Goal: Task Accomplishment & Management: Use online tool/utility

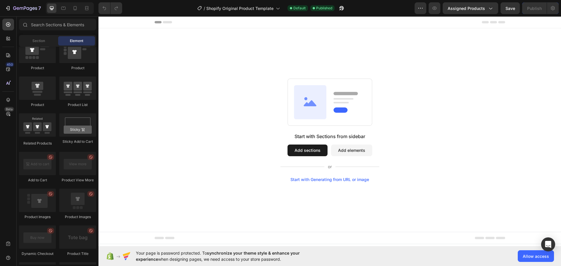
scroll to position [93, 0]
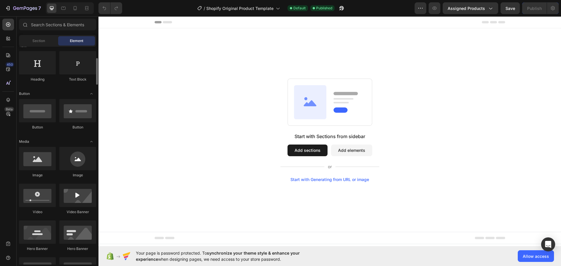
click at [463, 18] on div at bounding box center [329, 22] width 350 height 12
click at [489, 6] on icon "button" at bounding box center [490, 8] width 6 height 6
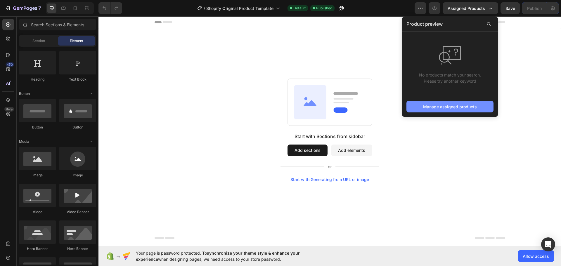
click at [422, 104] on button "Manage assigned products" at bounding box center [449, 107] width 87 height 12
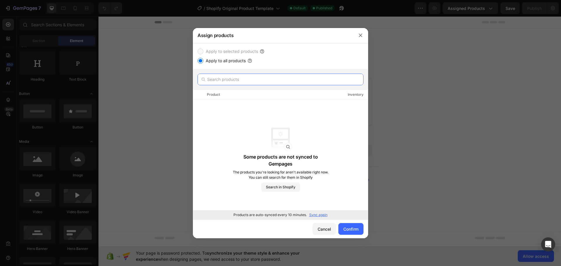
click at [217, 79] on input "text" at bounding box center [280, 80] width 166 height 12
click at [360, 38] on button "button" at bounding box center [360, 35] width 9 height 9
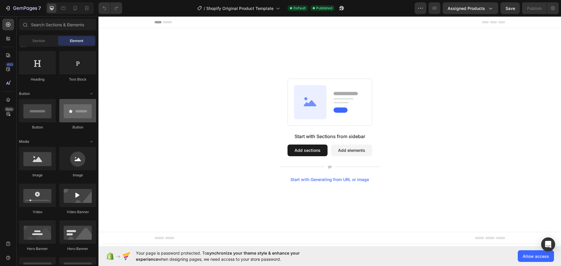
scroll to position [0, 0]
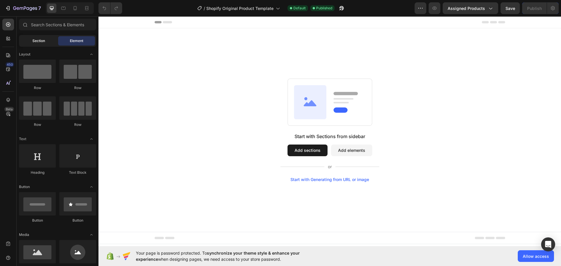
click at [38, 44] on div "Section" at bounding box center [38, 40] width 37 height 9
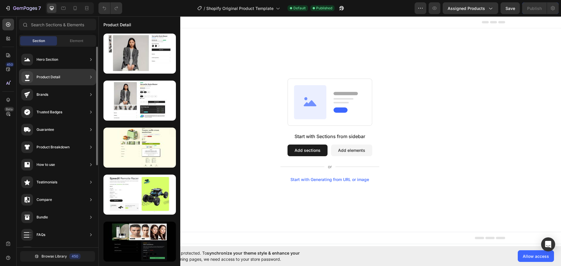
click at [63, 80] on div "Product Detail" at bounding box center [57, 77] width 77 height 16
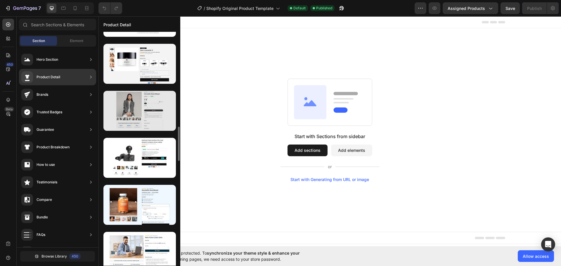
scroll to position [600, 0]
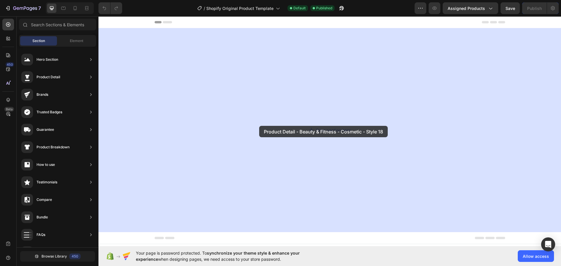
drag, startPoint x: 230, startPoint y: 133, endPoint x: 238, endPoint y: 122, distance: 13.0
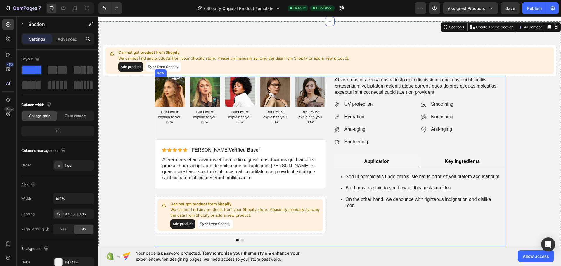
scroll to position [0, 0]
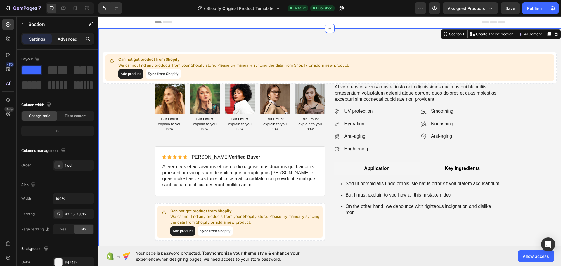
click at [64, 40] on p "Advanced" at bounding box center [68, 39] width 20 height 6
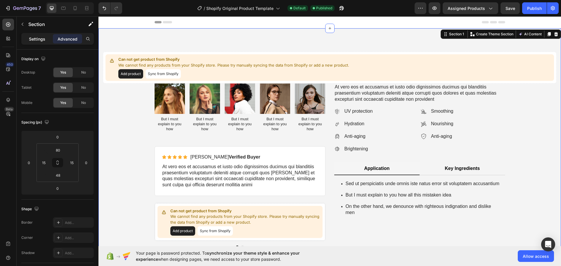
click at [38, 37] on p "Settings" at bounding box center [37, 39] width 16 height 6
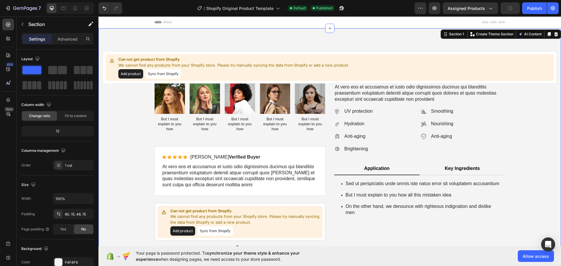
click at [551, 30] on div "Section 1 You can create reusable sections Create Theme Section AI Content Writ…" at bounding box center [500, 33] width 120 height 9
click at [554, 33] on icon at bounding box center [556, 34] width 4 height 4
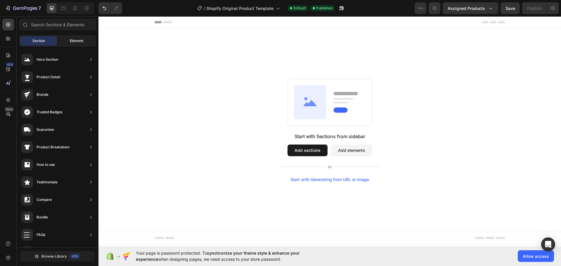
click at [75, 39] on span "Element" at bounding box center [76, 40] width 13 height 5
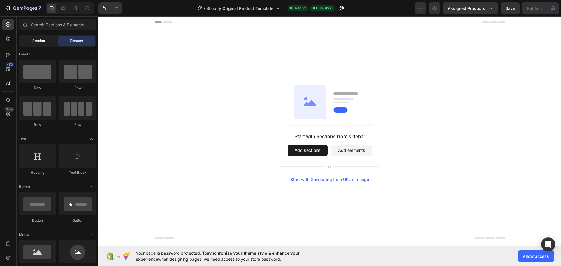
click at [46, 39] on div "Section" at bounding box center [38, 40] width 37 height 9
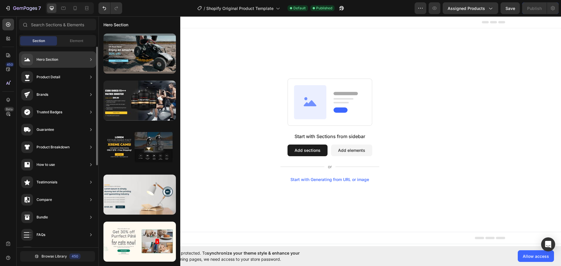
click at [72, 82] on div "Product Detail" at bounding box center [57, 77] width 77 height 16
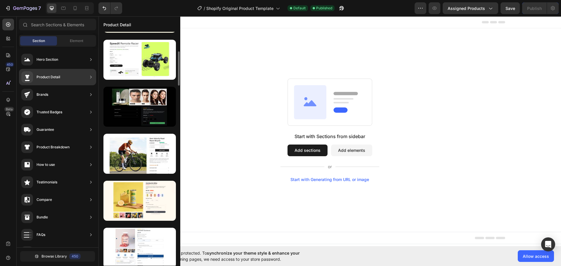
scroll to position [173, 0]
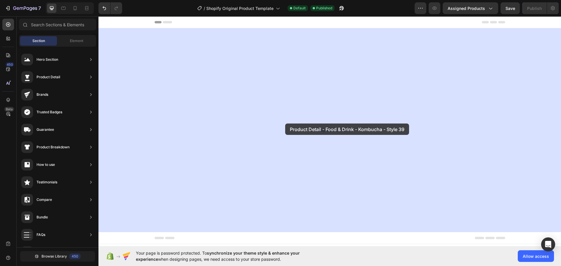
drag, startPoint x: 233, startPoint y: 168, endPoint x: 285, endPoint y: 124, distance: 68.4
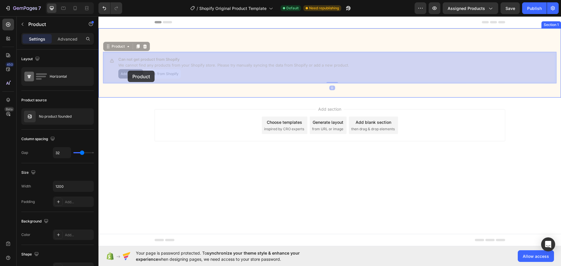
drag, startPoint x: 133, startPoint y: 75, endPoint x: 128, endPoint y: 71, distance: 7.1
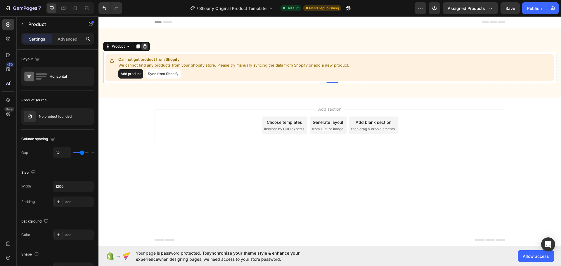
click at [146, 45] on icon at bounding box center [145, 46] width 4 height 4
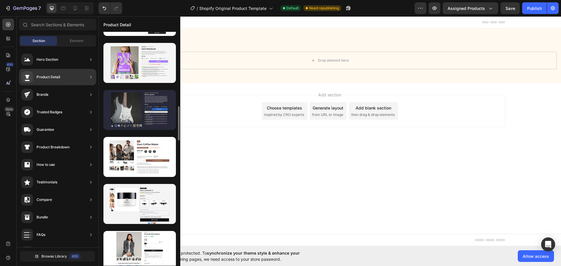
scroll to position [572, 0]
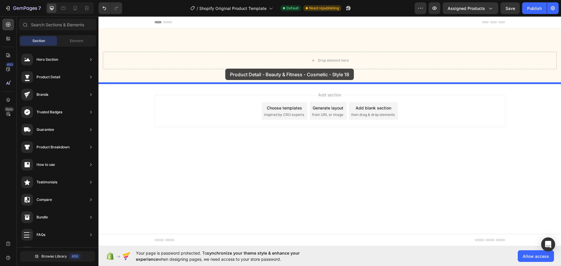
drag, startPoint x: 237, startPoint y: 164, endPoint x: 225, endPoint y: 69, distance: 96.0
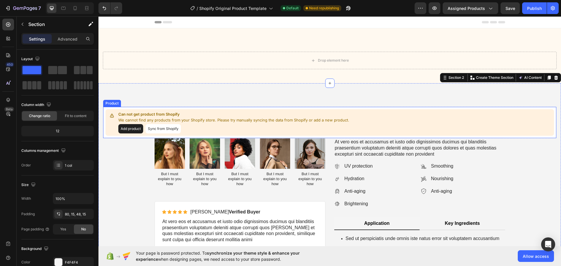
click at [136, 127] on button "Add product" at bounding box center [130, 128] width 25 height 9
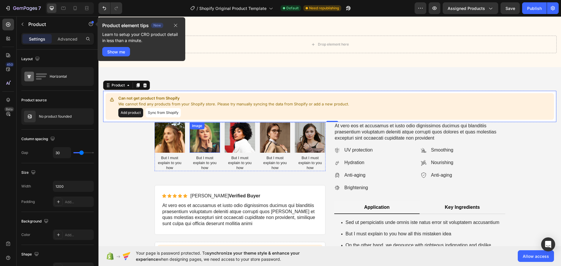
scroll to position [0, 0]
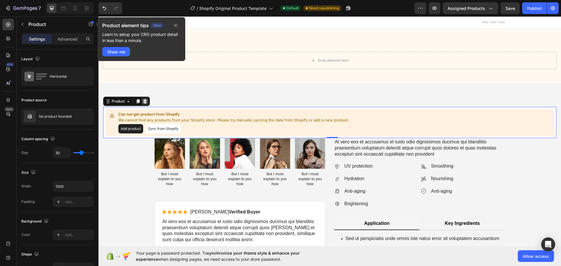
click at [147, 102] on icon at bounding box center [145, 101] width 5 height 5
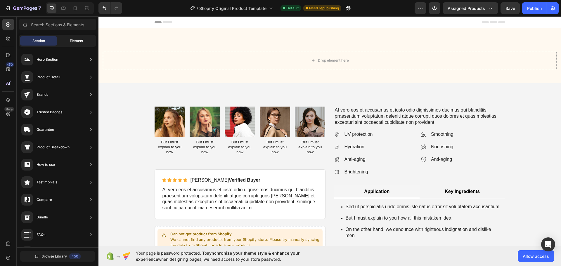
click at [71, 43] on span "Element" at bounding box center [76, 40] width 13 height 5
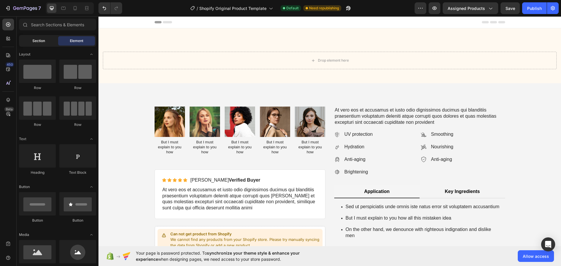
click at [48, 41] on div "Section" at bounding box center [38, 40] width 37 height 9
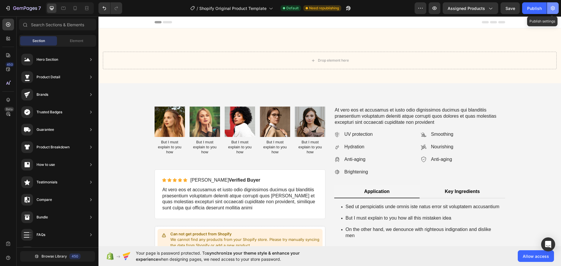
click at [551, 6] on icon "button" at bounding box center [553, 8] width 6 height 6
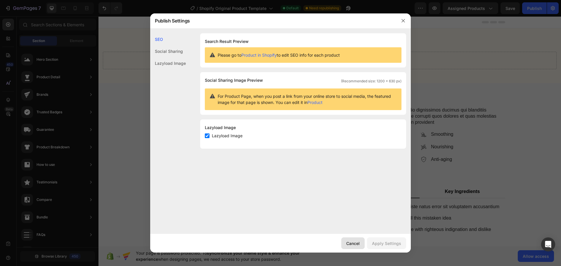
click at [355, 242] on div "Cancel" at bounding box center [352, 243] width 13 height 6
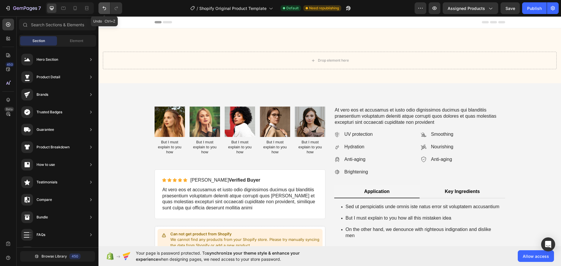
click at [103, 8] on icon "Undo/Redo" at bounding box center [104, 8] width 6 height 6
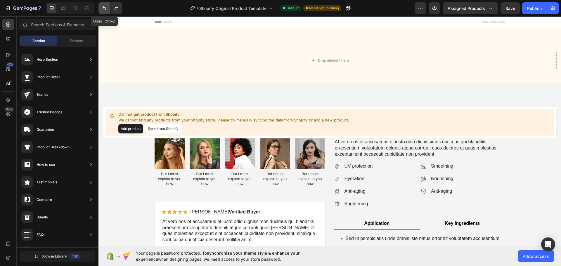
click at [103, 8] on icon "Undo/Redo" at bounding box center [104, 8] width 6 height 6
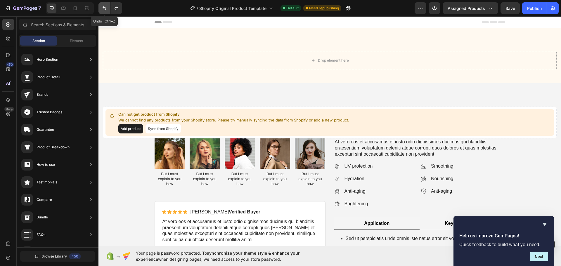
click at [100, 7] on button "Undo/Redo" at bounding box center [104, 8] width 12 height 12
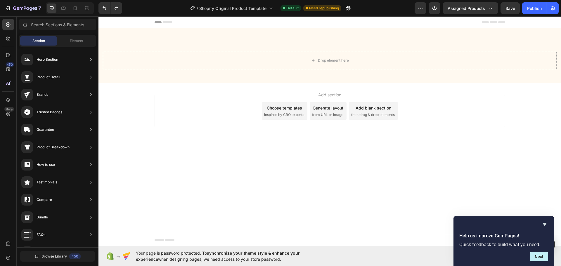
click at [278, 112] on div "Choose templates inspired by CRO experts" at bounding box center [285, 111] width 46 height 18
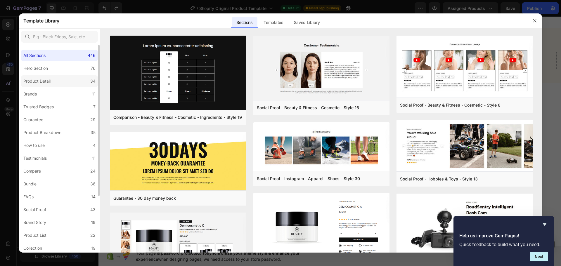
click at [65, 81] on label "Product Detail 34" at bounding box center [59, 81] width 77 height 12
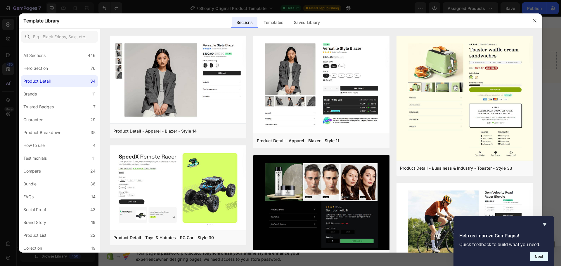
click at [535, 258] on button "Next" at bounding box center [539, 256] width 18 height 9
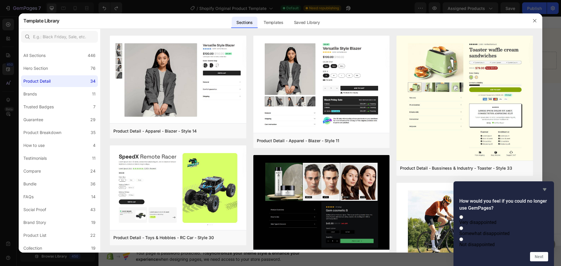
click at [544, 188] on icon "Hide survey" at bounding box center [545, 189] width 4 height 3
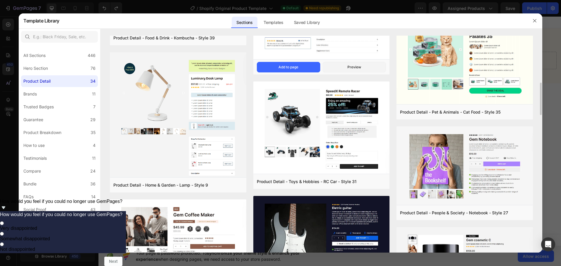
scroll to position [167, 0]
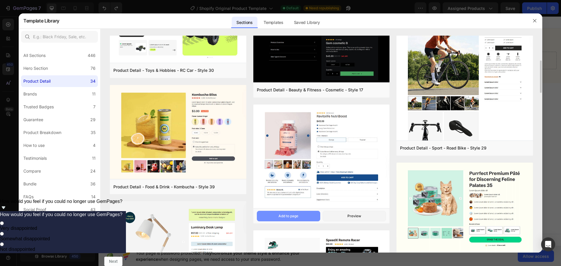
click at [296, 212] on button "Add to page" at bounding box center [288, 216] width 63 height 11
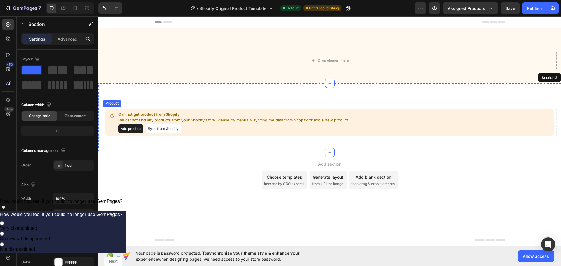
click at [173, 128] on button "Sync from Shopify" at bounding box center [162, 128] width 35 height 9
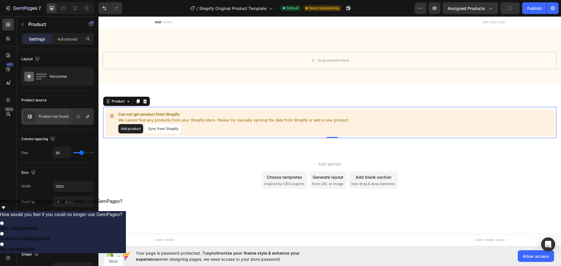
click at [133, 129] on button "Add product" at bounding box center [130, 128] width 25 height 9
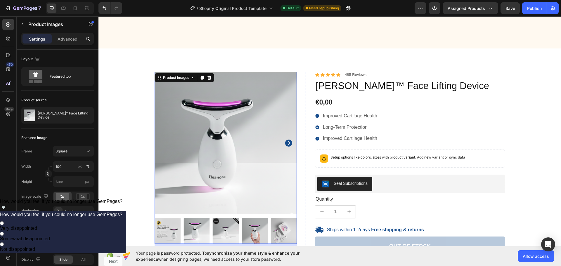
scroll to position [0, 0]
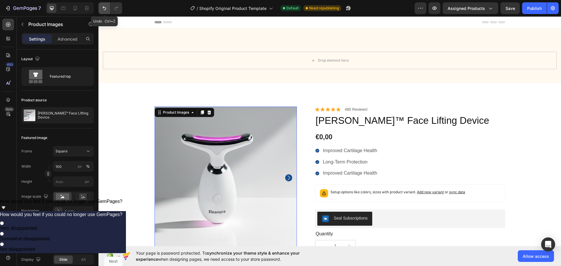
click at [104, 8] on icon "Undo/Redo" at bounding box center [104, 8] width 6 height 6
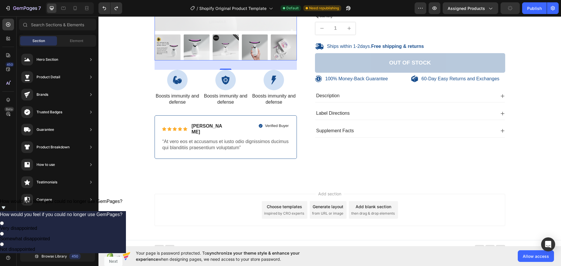
click at [293, 210] on div "Choose templates inspired by CRO experts" at bounding box center [285, 210] width 46 height 18
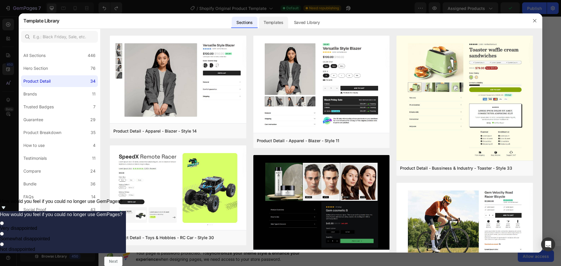
click at [275, 24] on div "Templates" at bounding box center [273, 23] width 29 height 12
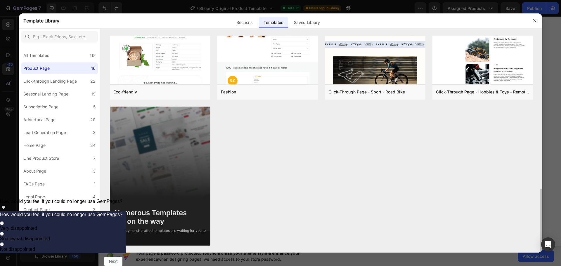
scroll to position [0, 0]
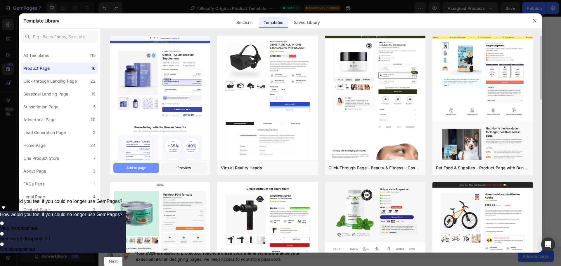
click at [139, 166] on div "Add to page" at bounding box center [136, 167] width 20 height 5
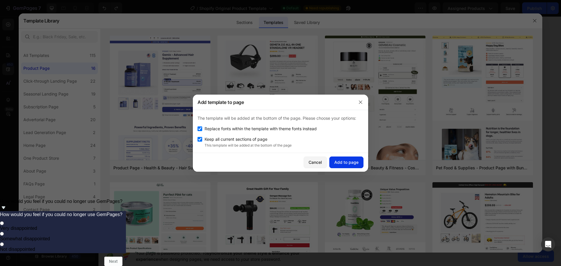
click at [336, 162] on div "Add to page" at bounding box center [346, 162] width 24 height 6
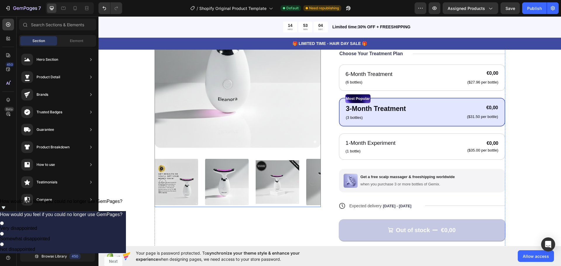
scroll to position [478, 0]
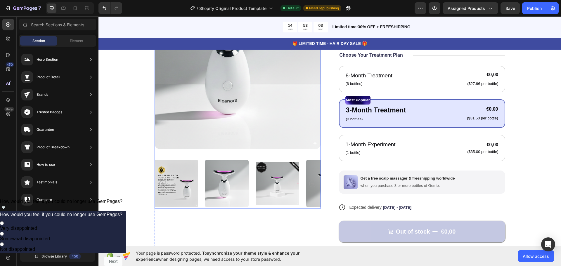
click at [165, 192] on img at bounding box center [176, 184] width 44 height 50
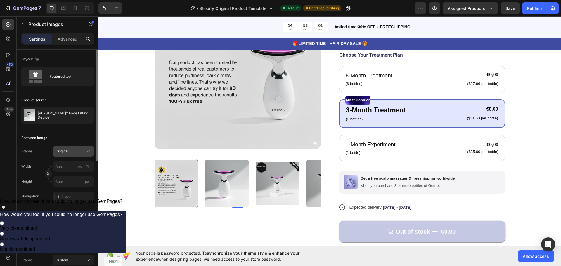
click at [83, 149] on div "Original" at bounding box center [69, 151] width 29 height 5
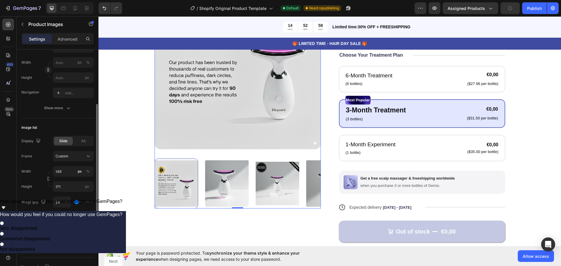
scroll to position [107, 0]
click at [221, 190] on img at bounding box center [227, 184] width 44 height 50
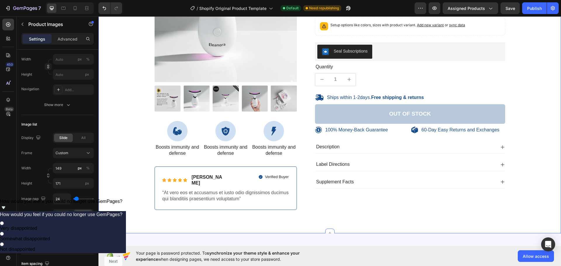
scroll to position [0, 0]
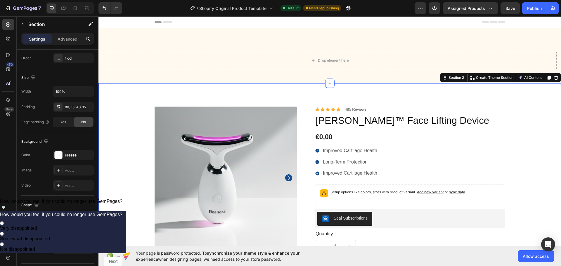
click at [513, 91] on div "100% Money-Back Guarantee Item List 60-Day Easy Returns Item List Row Product I…" at bounding box center [329, 241] width 462 height 317
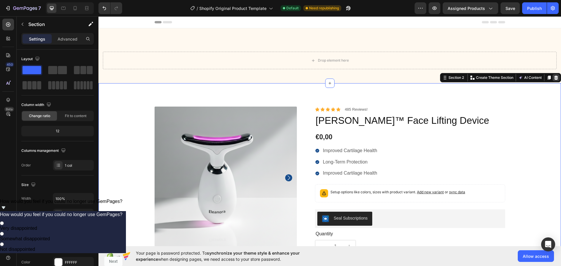
click at [554, 77] on icon at bounding box center [556, 78] width 4 height 4
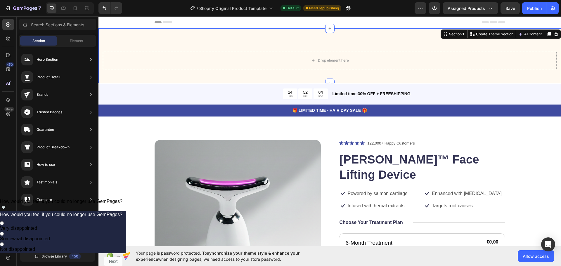
click at [523, 34] on div "Drop element here Section 1 You can create reusable sections Create Theme Secti…" at bounding box center [329, 55] width 462 height 55
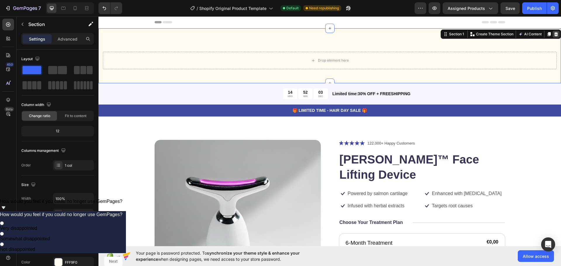
click at [554, 34] on icon at bounding box center [556, 34] width 4 height 4
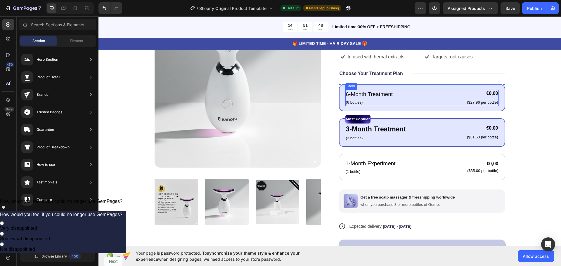
scroll to position [97, 0]
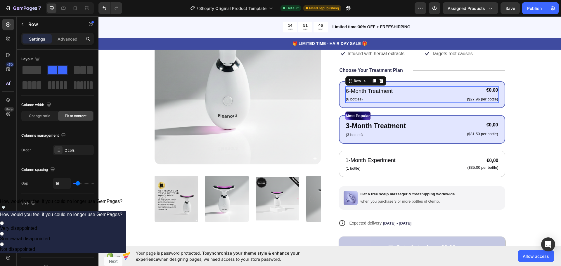
click at [422, 93] on div "6-Month Treatment Text Block (6 bottles) Text Block €0,00 Product Price Product…" at bounding box center [421, 94] width 153 height 16
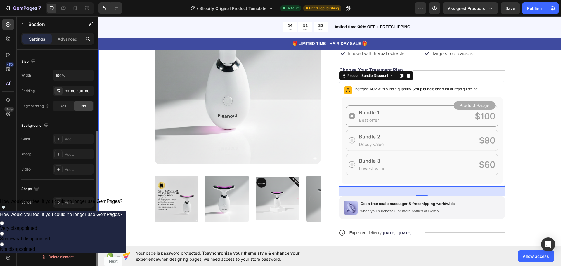
scroll to position [0, 0]
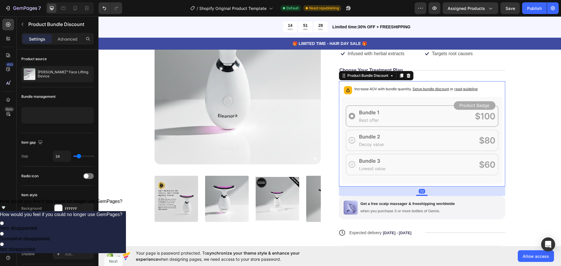
click at [411, 101] on icon at bounding box center [421, 140] width 161 height 87
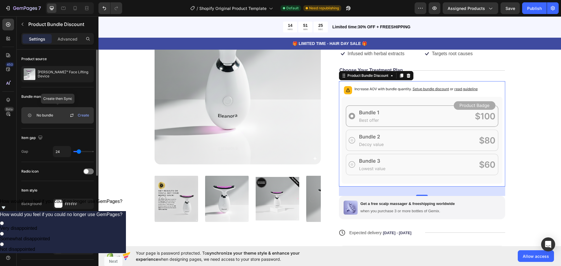
click at [83, 114] on span "Create" at bounding box center [83, 115] width 11 height 5
click at [64, 40] on p "Advanced" at bounding box center [68, 39] width 20 height 6
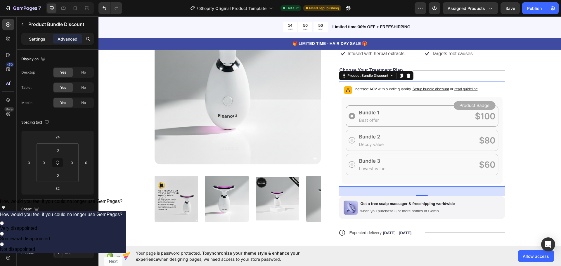
click at [33, 38] on p "Settings" at bounding box center [37, 39] width 16 height 6
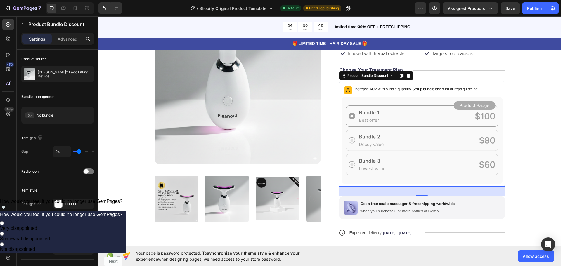
click at [397, 114] on icon at bounding box center [421, 140] width 161 height 87
type input "49"
type input "64"
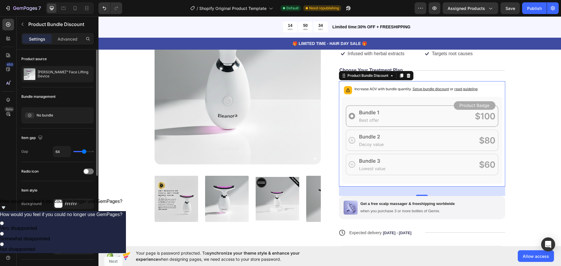
type input "80"
type input "91"
type input "98"
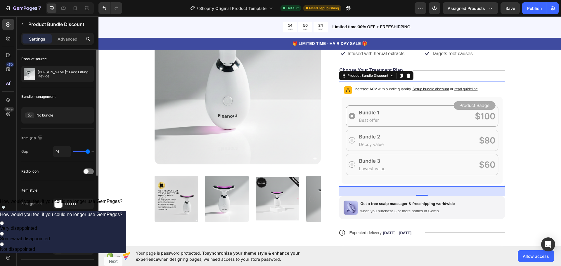
type input "98"
type input "102"
drag, startPoint x: 80, startPoint y: 151, endPoint x: 89, endPoint y: 152, distance: 8.8
type input "102"
click at [89, 152] on input "range" at bounding box center [83, 151] width 20 height 1
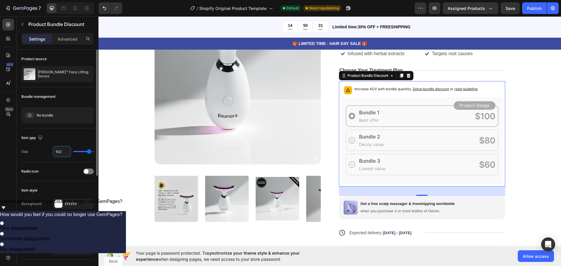
click at [64, 150] on input "102" at bounding box center [62, 151] width 18 height 11
type input "2"
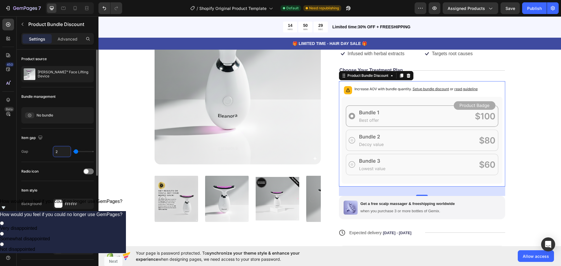
type input "24"
click at [88, 170] on div at bounding box center [88, 172] width 11 height 6
click at [86, 170] on div at bounding box center [88, 172] width 11 height 6
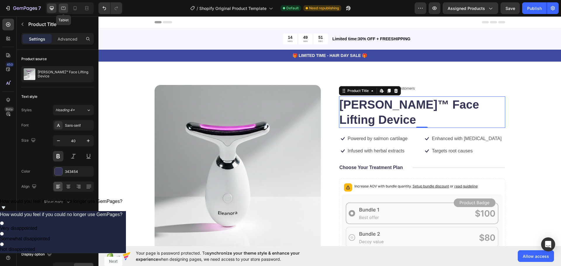
click at [62, 10] on icon at bounding box center [63, 8] width 4 height 3
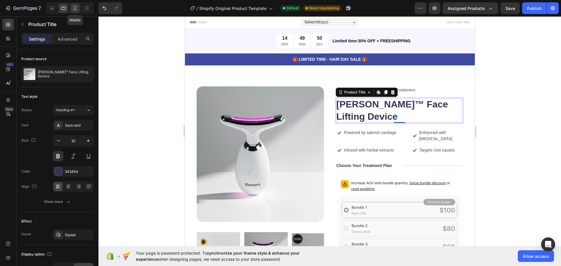
scroll to position [61, 0]
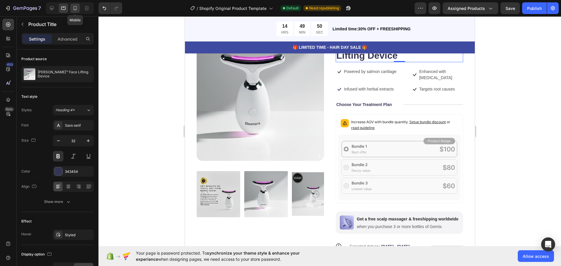
click at [75, 8] on icon at bounding box center [75, 8] width 6 height 6
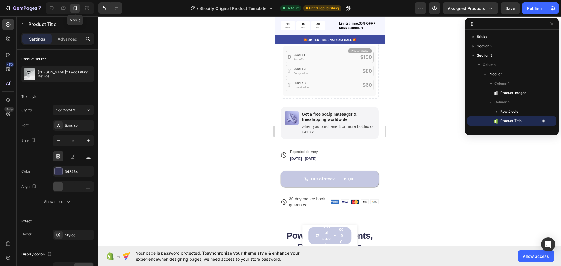
scroll to position [243, 0]
click at [85, 8] on icon at bounding box center [86, 7] width 2 height 1
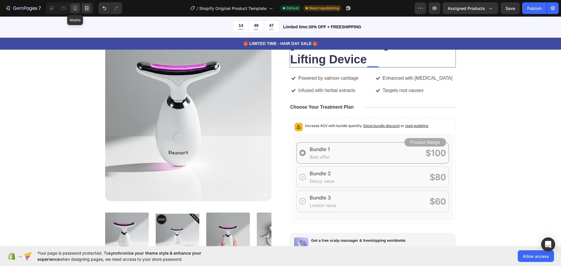
scroll to position [60, 0]
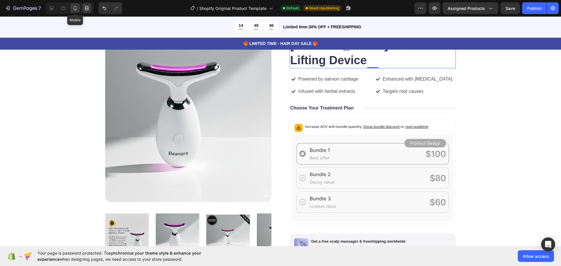
click at [74, 10] on icon at bounding box center [75, 8] width 6 height 6
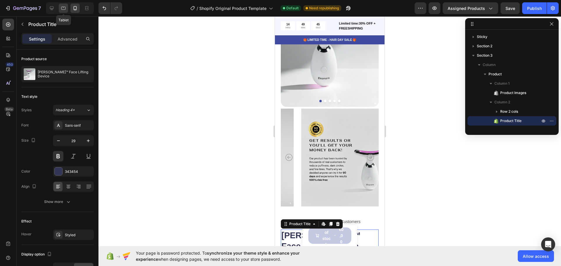
click at [66, 8] on icon at bounding box center [63, 8] width 6 height 6
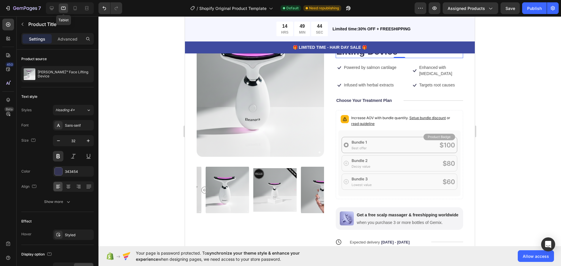
scroll to position [61, 0]
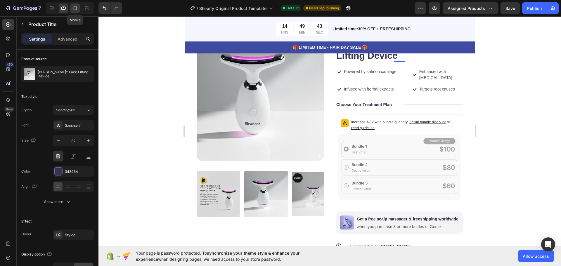
click at [74, 9] on icon at bounding box center [75, 8] width 6 height 6
type input "29"
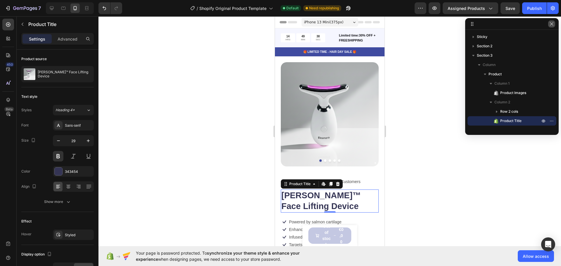
click at [550, 23] on icon "button" at bounding box center [551, 24] width 5 height 5
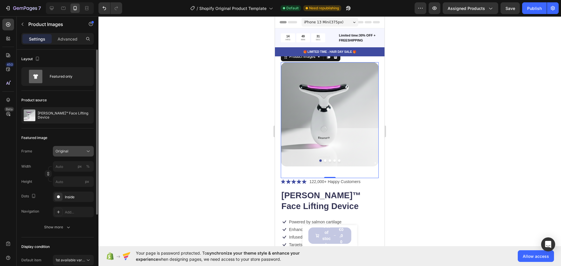
click at [74, 150] on div "Original" at bounding box center [69, 151] width 29 height 5
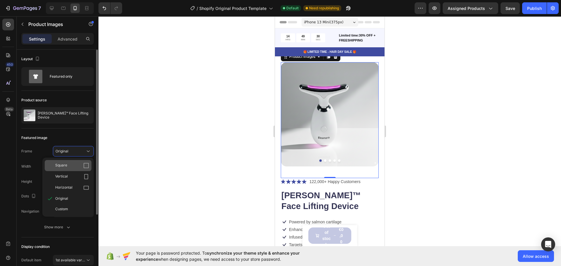
click at [74, 163] on div "Square" at bounding box center [72, 166] width 34 height 6
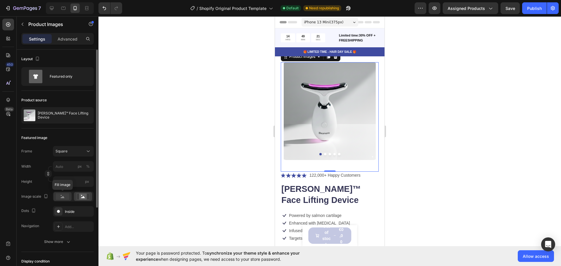
click at [65, 196] on rect at bounding box center [62, 196] width 13 height 6
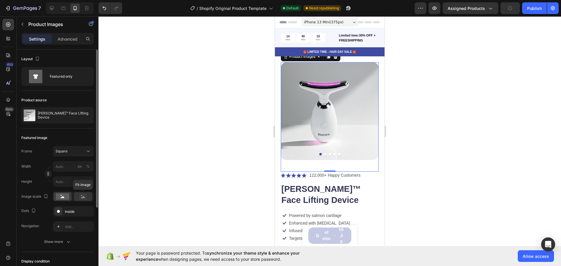
click at [81, 195] on rect at bounding box center [83, 197] width 8 height 6
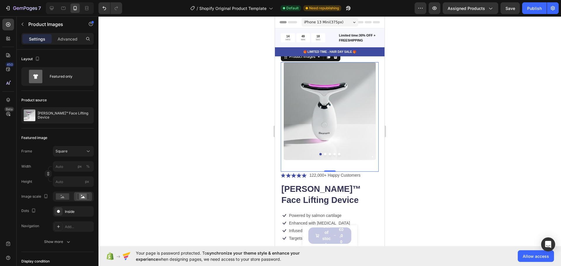
click at [202, 123] on div at bounding box center [329, 141] width 462 height 250
click at [81, 153] on div "Square" at bounding box center [69, 151] width 29 height 5
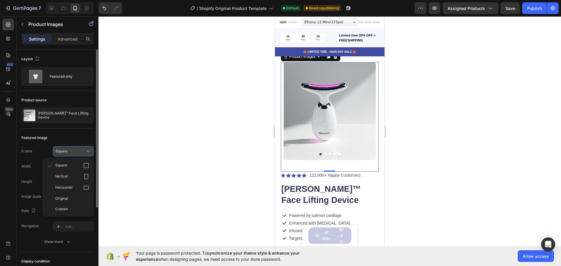
click at [81, 153] on div "Square" at bounding box center [69, 151] width 29 height 5
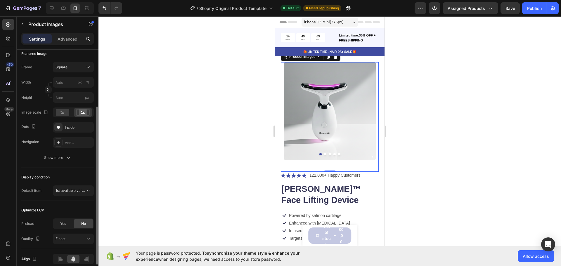
scroll to position [110, 0]
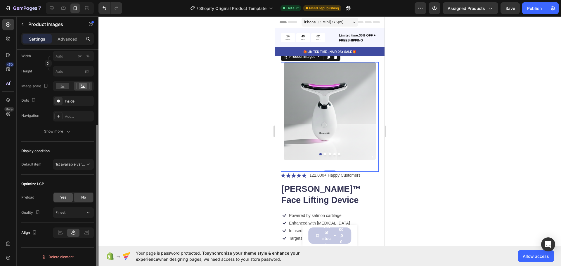
click at [66, 197] on span "Yes" at bounding box center [63, 197] width 6 height 5
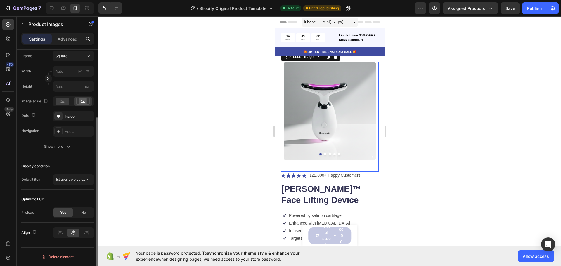
scroll to position [95, 0]
click at [79, 211] on div "No" at bounding box center [83, 212] width 19 height 9
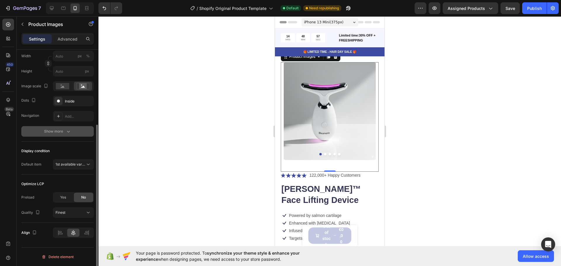
click at [69, 133] on icon "button" at bounding box center [68, 131] width 6 height 6
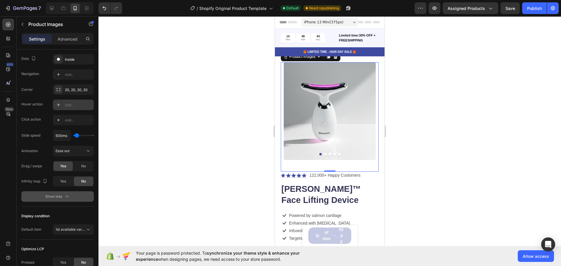
scroll to position [0, 0]
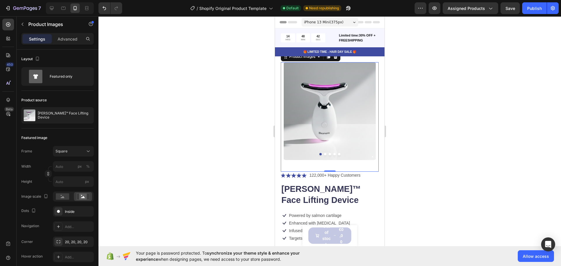
click at [40, 38] on p "Settings" at bounding box center [37, 39] width 16 height 6
click at [68, 37] on p "Advanced" at bounding box center [68, 39] width 20 height 6
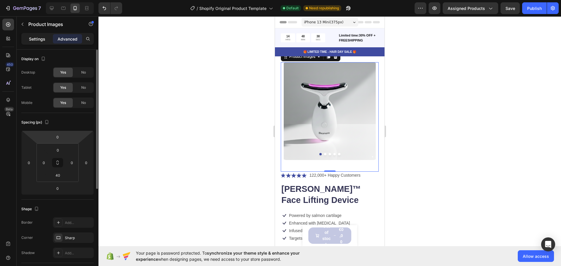
click at [38, 42] on div "Settings" at bounding box center [36, 38] width 29 height 9
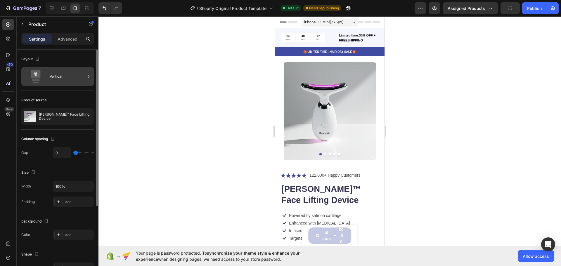
click at [54, 81] on div "Vertical" at bounding box center [68, 76] width 36 height 13
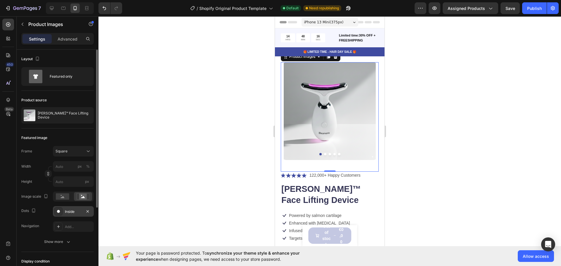
click at [65, 210] on div "Inside" at bounding box center [73, 211] width 17 height 5
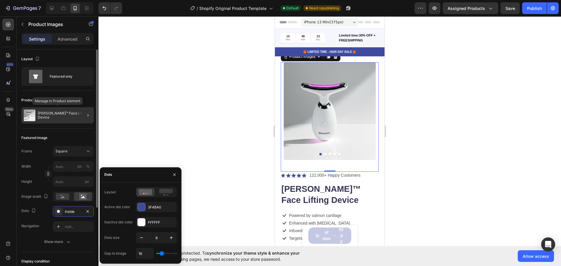
scroll to position [110, 0]
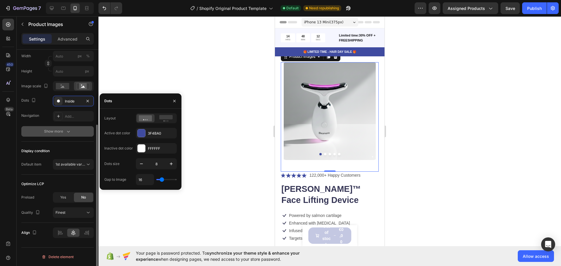
click at [59, 132] on div "Show more" at bounding box center [57, 131] width 27 height 6
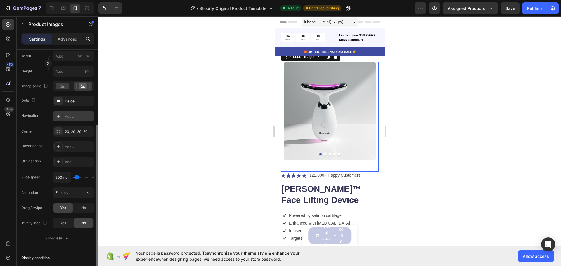
click at [58, 117] on icon at bounding box center [58, 116] width 3 height 3
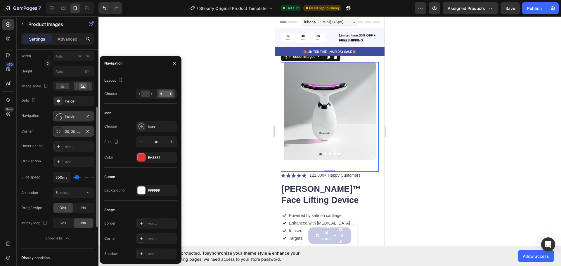
click at [69, 132] on div "20, 20, 20, 20" at bounding box center [73, 131] width 17 height 5
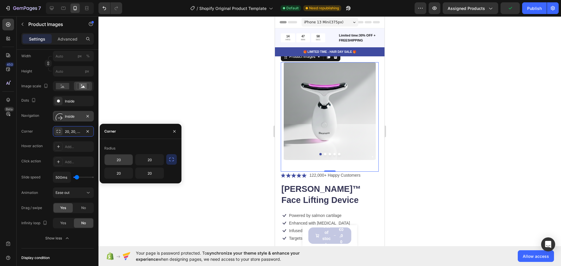
click at [122, 161] on input "20" at bounding box center [119, 159] width 28 height 11
type input "0"
click at [150, 158] on input "20" at bounding box center [150, 159] width 28 height 11
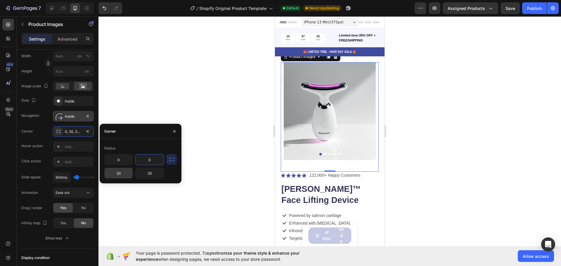
type input "0"
click at [129, 171] on input "20" at bounding box center [119, 173] width 28 height 11
type input "0"
click at [146, 174] on input "20" at bounding box center [150, 173] width 28 height 11
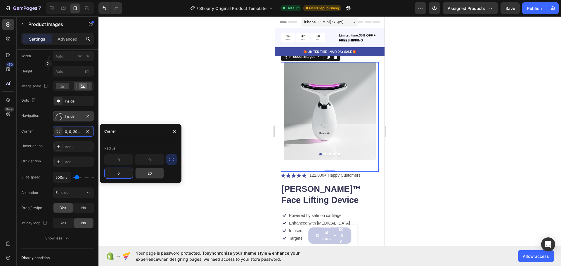
click at [146, 174] on input "20" at bounding box center [150, 173] width 28 height 11
type input "0"
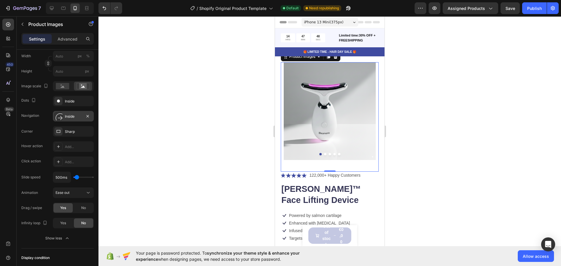
click at [159, 193] on div at bounding box center [329, 141] width 462 height 250
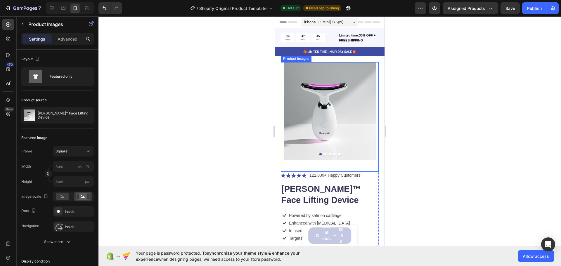
click at [346, 83] on img at bounding box center [330, 111] width 98 height 98
click at [64, 170] on input "px %" at bounding box center [73, 166] width 41 height 11
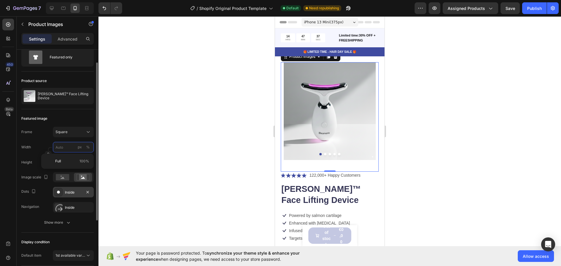
scroll to position [22, 0]
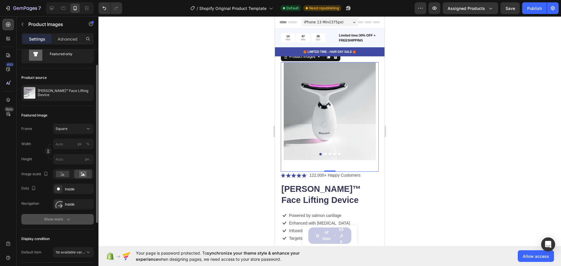
click at [66, 218] on icon "button" at bounding box center [68, 219] width 6 height 6
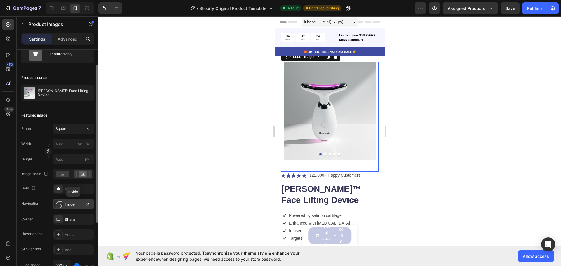
click at [71, 204] on div "Inside" at bounding box center [73, 204] width 17 height 5
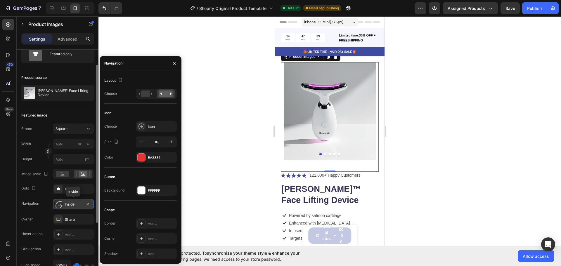
click at [71, 204] on div "Inside" at bounding box center [73, 204] width 17 height 5
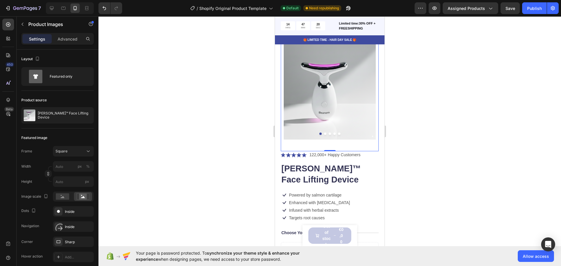
scroll to position [0, 0]
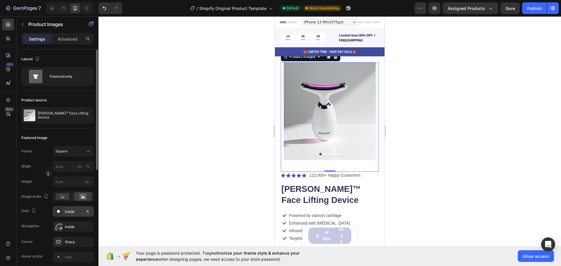
click at [64, 216] on div "Inside" at bounding box center [73, 211] width 41 height 11
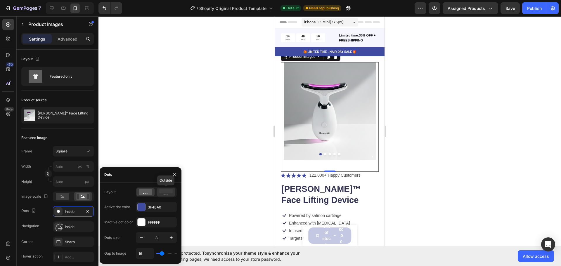
click at [172, 192] on rect at bounding box center [165, 191] width 13 height 4
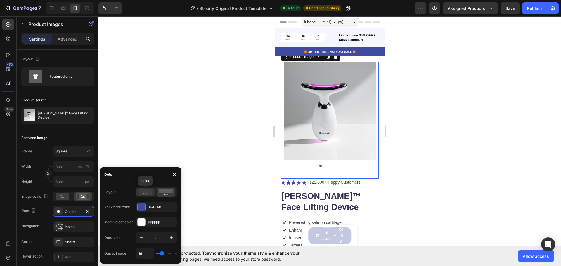
click at [147, 192] on icon at bounding box center [145, 192] width 13 height 6
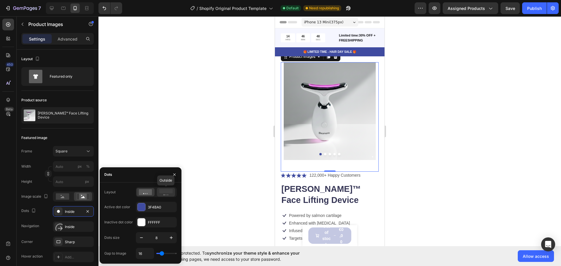
click at [162, 191] on rect at bounding box center [165, 191] width 13 height 4
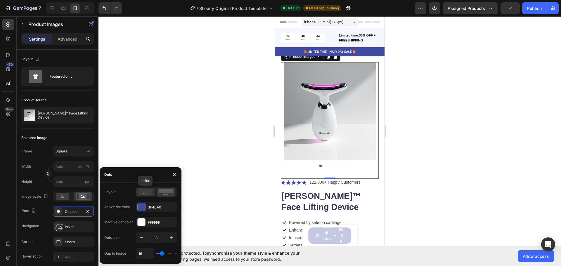
click at [142, 191] on icon at bounding box center [145, 192] width 13 height 6
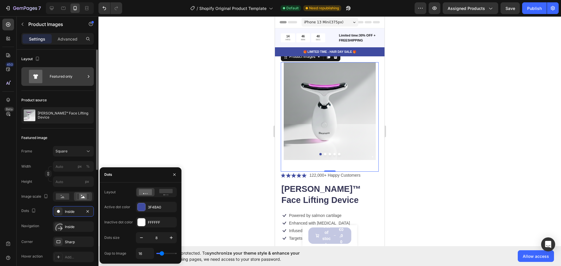
click at [67, 77] on div "Featured only" at bounding box center [68, 76] width 36 height 13
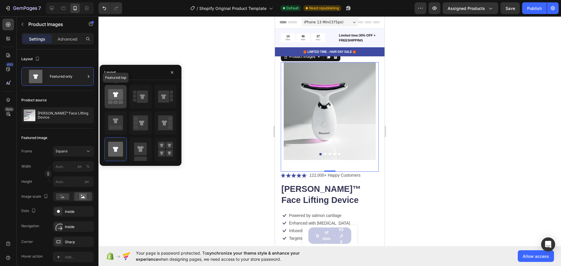
click at [116, 96] on icon at bounding box center [115, 94] width 5 height 5
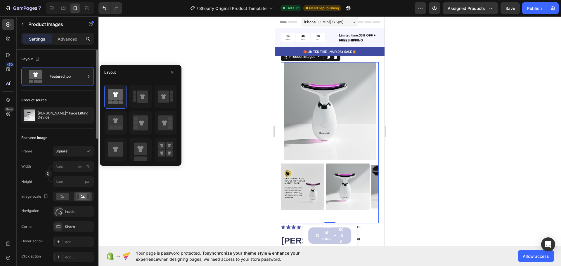
click at [81, 103] on div "Product source" at bounding box center [57, 99] width 72 height 9
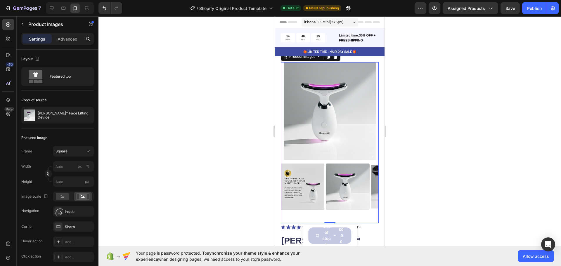
click at [304, 178] on img at bounding box center [303, 187] width 44 height 50
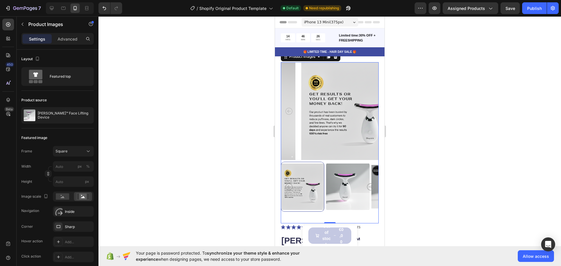
click at [367, 183] on icon "Carousel Next Arrow" at bounding box center [370, 186] width 7 height 7
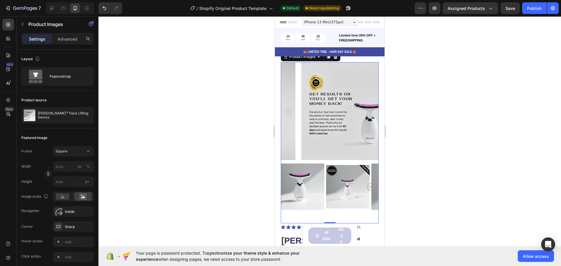
click at [300, 179] on img at bounding box center [303, 187] width 44 height 50
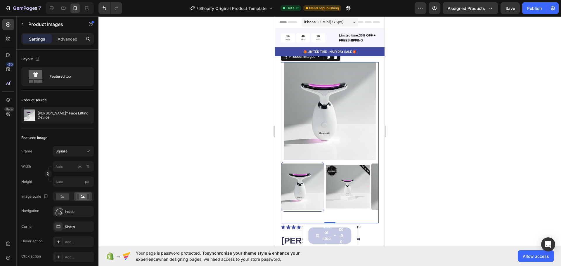
click at [338, 173] on img at bounding box center [348, 187] width 44 height 50
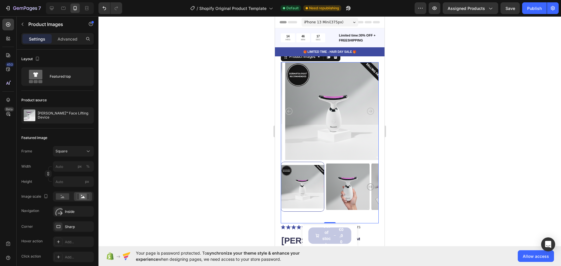
click at [289, 108] on icon "Carousel Back Arrow" at bounding box center [288, 111] width 7 height 7
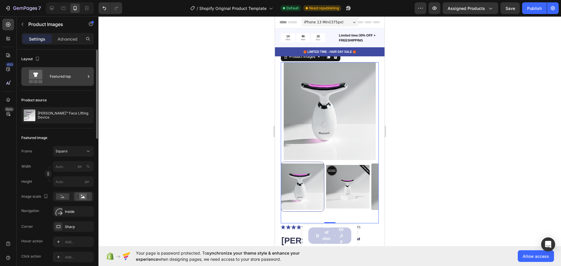
click at [55, 70] on div "Featured top" at bounding box center [68, 76] width 36 height 13
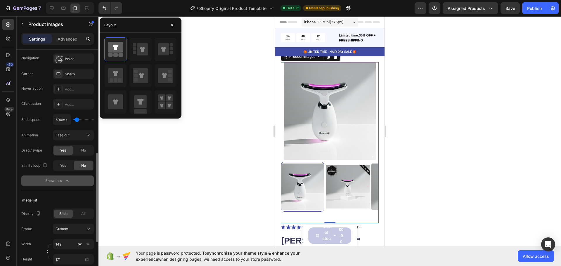
scroll to position [185, 0]
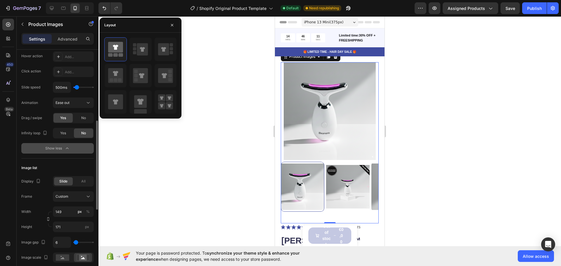
click at [55, 150] on div "Show less" at bounding box center [57, 148] width 25 height 6
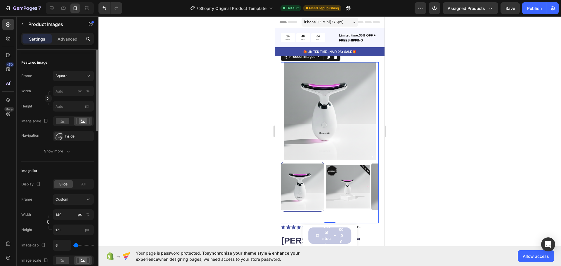
scroll to position [27, 0]
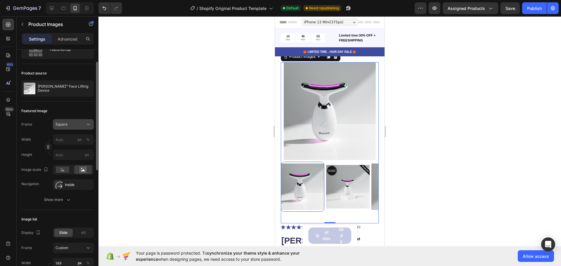
click at [77, 123] on div "Square" at bounding box center [69, 124] width 29 height 5
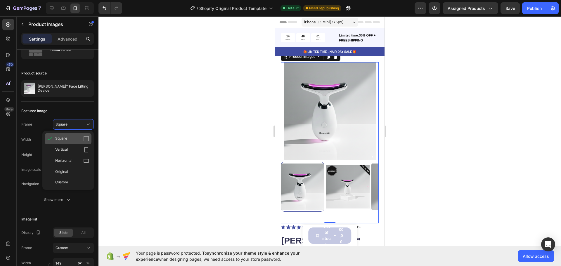
click at [75, 138] on div "Square" at bounding box center [72, 139] width 34 height 6
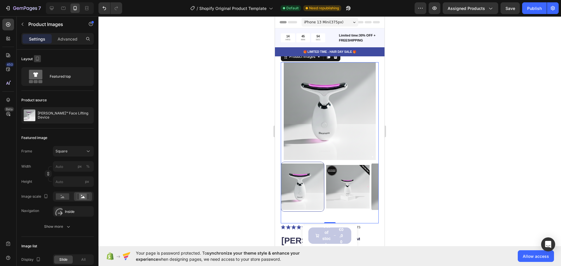
click at [37, 58] on icon "button" at bounding box center [37, 59] width 6 height 6
click at [69, 40] on p "Advanced" at bounding box center [68, 39] width 20 height 6
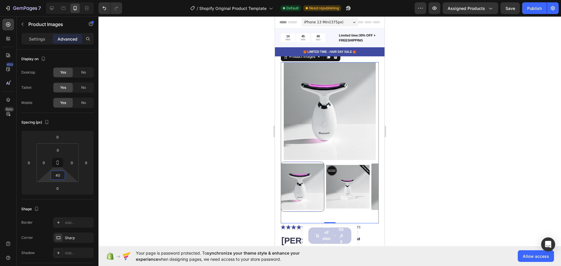
click at [57, 176] on input "40" at bounding box center [58, 175] width 12 height 9
type input "0"
click at [74, 124] on div "Spacing (px)" at bounding box center [57, 122] width 72 height 9
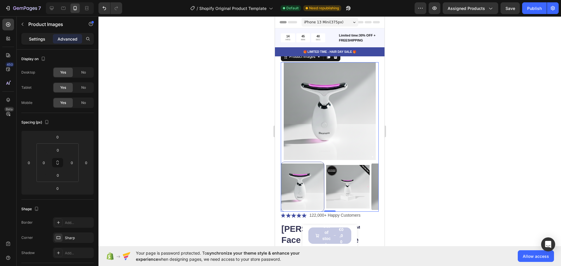
click at [32, 40] on p "Settings" at bounding box center [37, 39] width 16 height 6
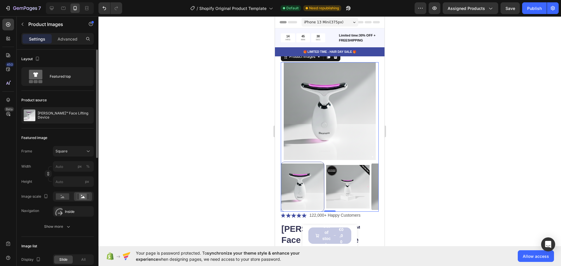
scroll to position [29, 0]
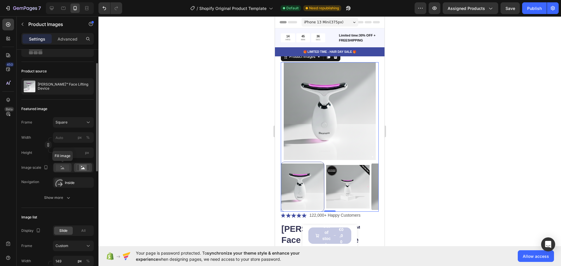
click at [63, 166] on rect at bounding box center [62, 167] width 13 height 6
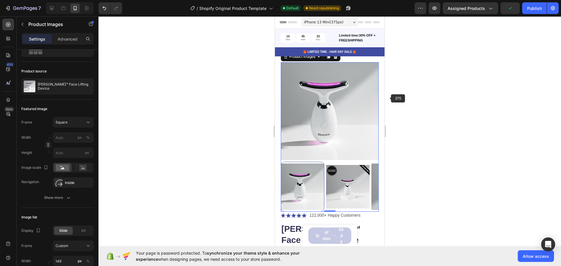
click at [456, 107] on div at bounding box center [329, 141] width 462 height 250
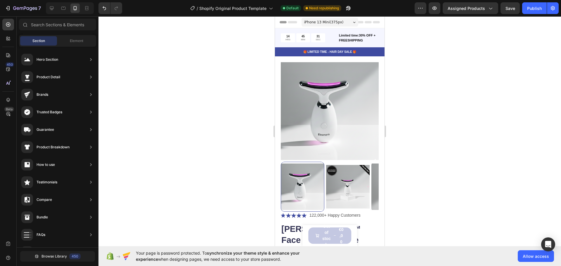
click at [253, 163] on div at bounding box center [329, 141] width 462 height 250
click at [364, 223] on h1 "[PERSON_NAME]™ Face Lifting Device" at bounding box center [330, 234] width 98 height 23
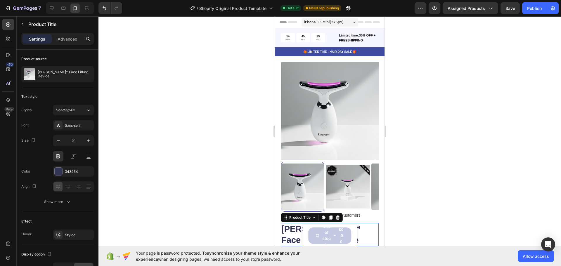
click at [415, 130] on div at bounding box center [329, 141] width 462 height 250
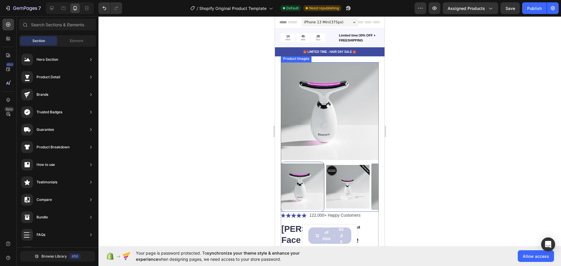
click at [292, 110] on img at bounding box center [330, 111] width 98 height 98
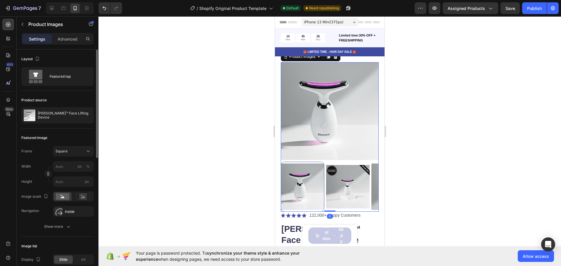
scroll to position [48, 0]
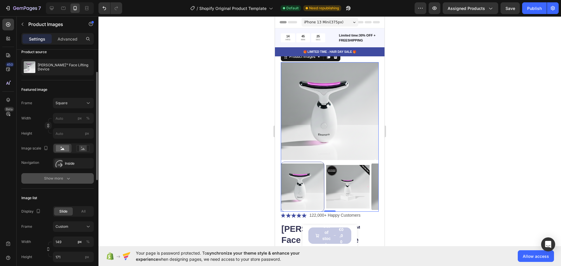
click at [66, 181] on icon "button" at bounding box center [68, 179] width 6 height 6
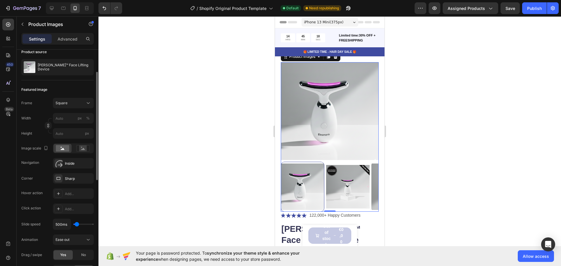
click at [337, 197] on img at bounding box center [348, 187] width 44 height 50
click at [315, 99] on img at bounding box center [330, 111] width 98 height 98
click at [307, 166] on div at bounding box center [303, 187] width 44 height 50
click at [346, 165] on img at bounding box center [348, 187] width 44 height 50
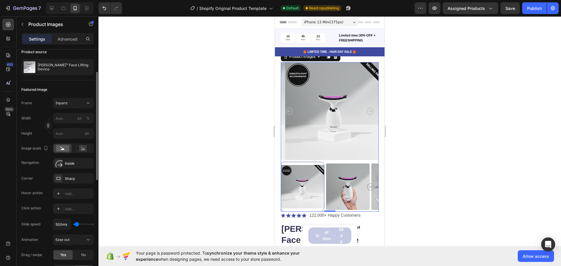
click at [328, 168] on img at bounding box center [348, 187] width 44 height 50
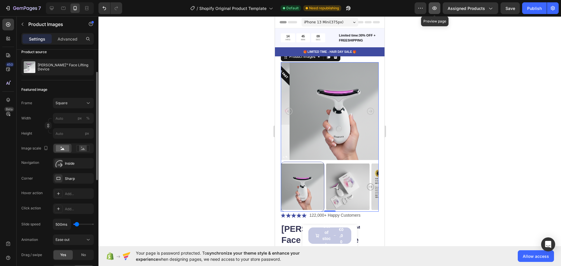
click at [437, 6] on icon "button" at bounding box center [434, 8] width 6 height 6
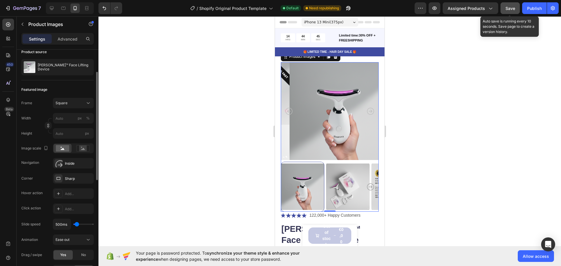
click at [512, 8] on span "Save" at bounding box center [510, 8] width 10 height 5
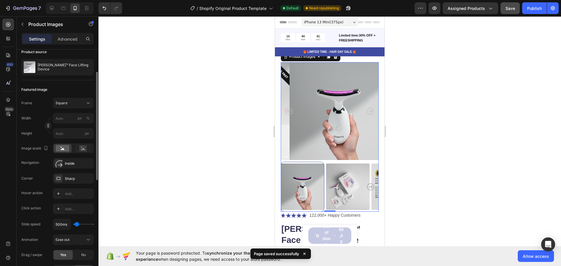
click at [296, 185] on div at bounding box center [303, 187] width 44 height 50
click at [81, 102] on div "Square" at bounding box center [69, 102] width 29 height 5
click at [76, 93] on div "Featured image" at bounding box center [57, 89] width 72 height 9
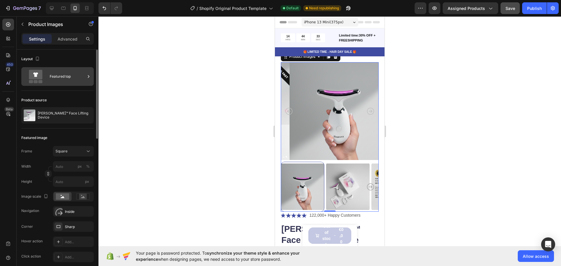
click at [63, 79] on div "Featured top" at bounding box center [68, 76] width 36 height 13
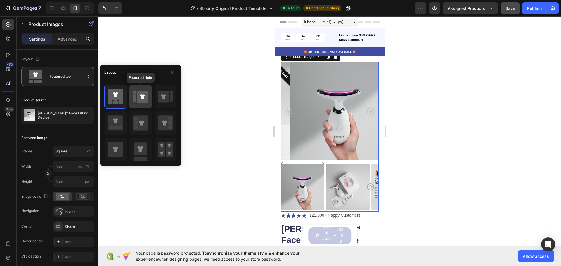
click at [134, 95] on rect at bounding box center [134, 95] width 3 height 3
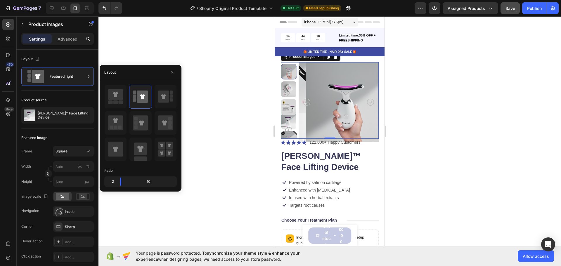
click at [154, 95] on div at bounding box center [165, 97] width 22 height 24
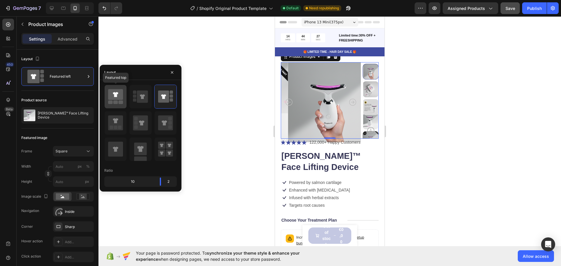
click at [120, 95] on icon at bounding box center [115, 94] width 15 height 11
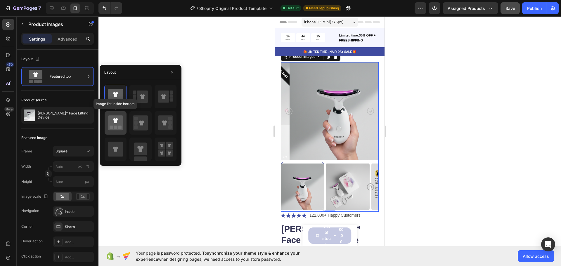
click at [119, 117] on icon at bounding box center [115, 122] width 15 height 15
type input "20"
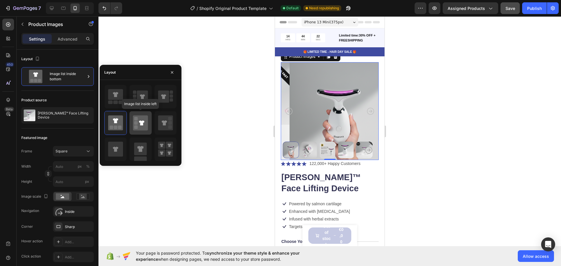
click at [142, 129] on icon at bounding box center [140, 122] width 15 height 15
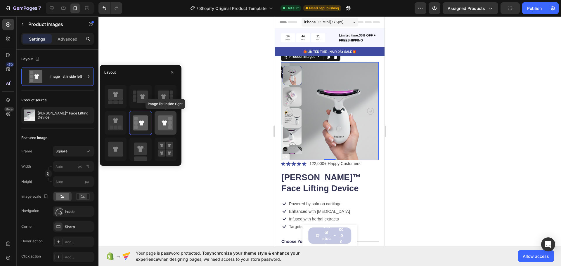
click at [162, 127] on icon at bounding box center [165, 122] width 15 height 15
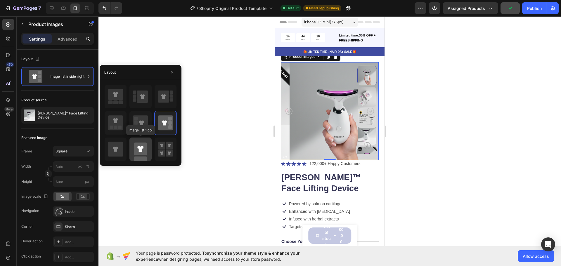
click at [138, 154] on rect at bounding box center [140, 149] width 13 height 13
type input "100"
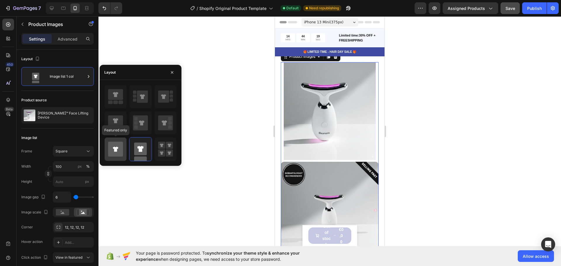
click at [123, 150] on icon at bounding box center [115, 149] width 15 height 15
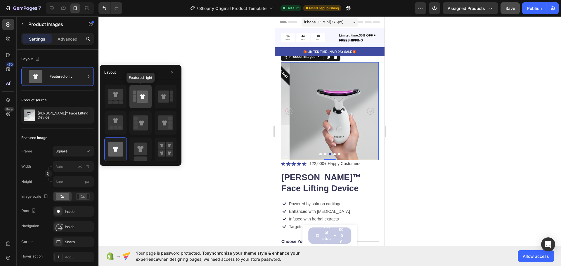
click at [143, 98] on icon at bounding box center [142, 96] width 5 height 5
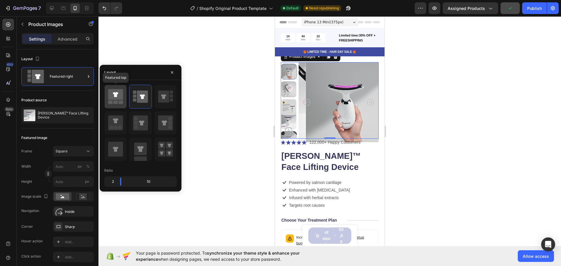
click at [113, 97] on icon at bounding box center [115, 94] width 15 height 11
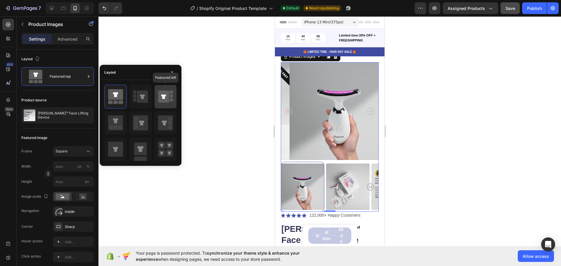
click at [159, 100] on icon at bounding box center [163, 97] width 11 height 12
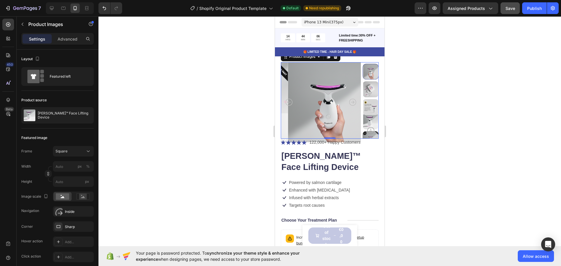
click at [370, 107] on img at bounding box center [370, 107] width 16 height 16
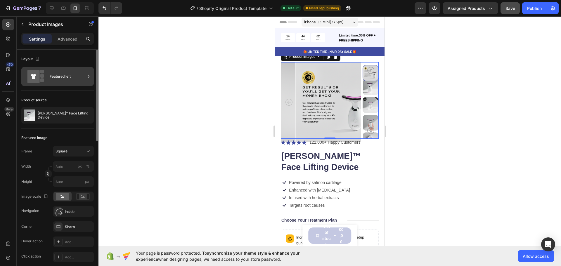
click at [52, 74] on div "Featured left" at bounding box center [68, 76] width 36 height 13
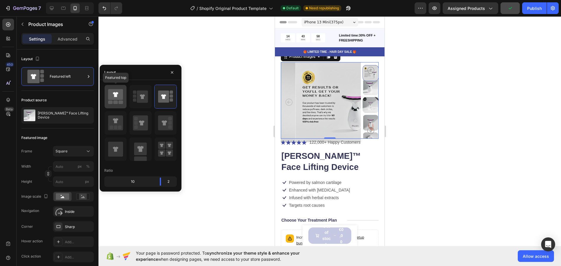
click at [123, 87] on div at bounding box center [116, 96] width 22 height 23
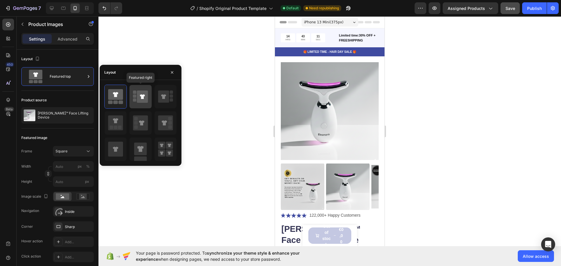
click at [133, 97] on div at bounding box center [140, 96] width 22 height 23
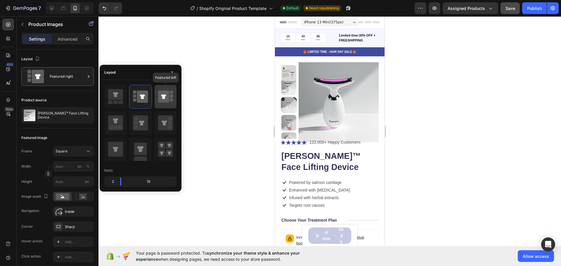
click at [167, 91] on icon at bounding box center [163, 97] width 11 height 12
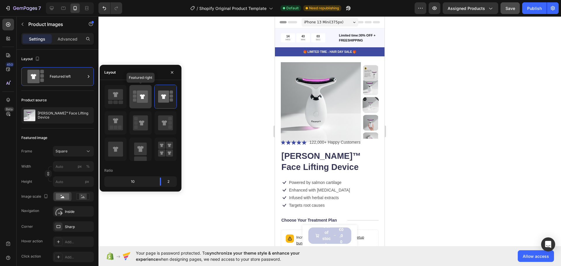
click at [147, 91] on icon at bounding box center [142, 97] width 11 height 12
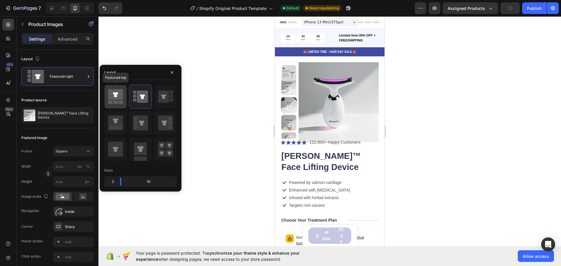
click at [120, 92] on icon at bounding box center [115, 94] width 15 height 11
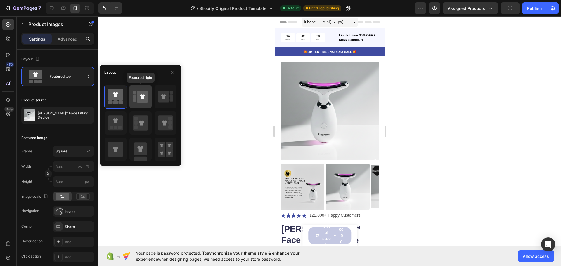
click at [138, 95] on icon at bounding box center [142, 97] width 11 height 12
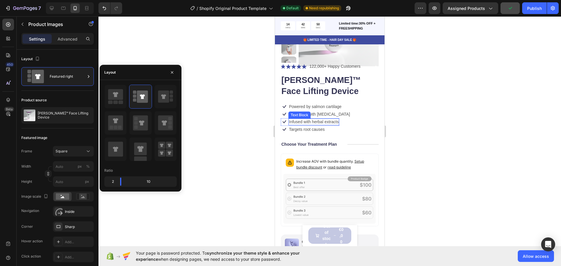
scroll to position [78, 0]
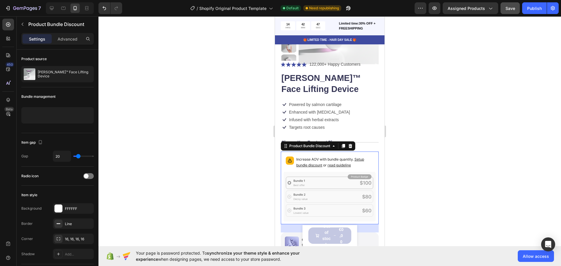
click at [316, 185] on icon at bounding box center [329, 197] width 93 height 50
